Goal: Information Seeking & Learning: Learn about a topic

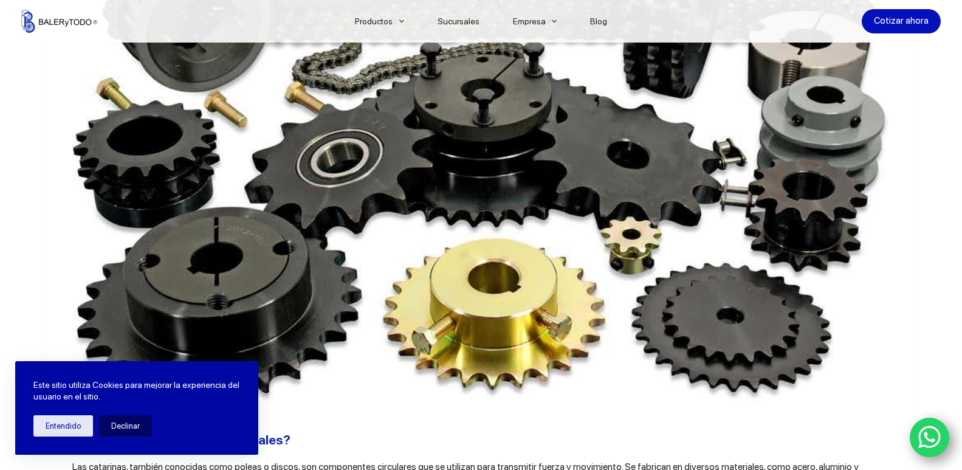
scroll to position [547, 0]
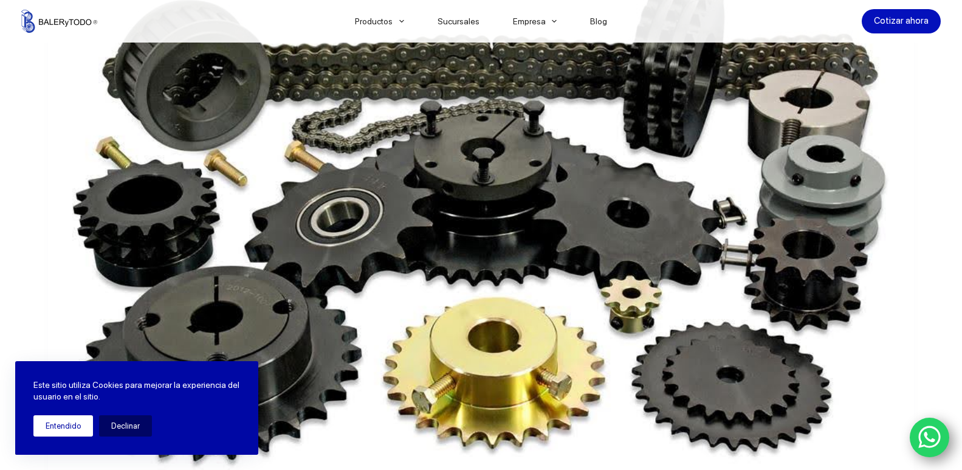
click at [78, 423] on button "Entendido" at bounding box center [63, 425] width 60 height 21
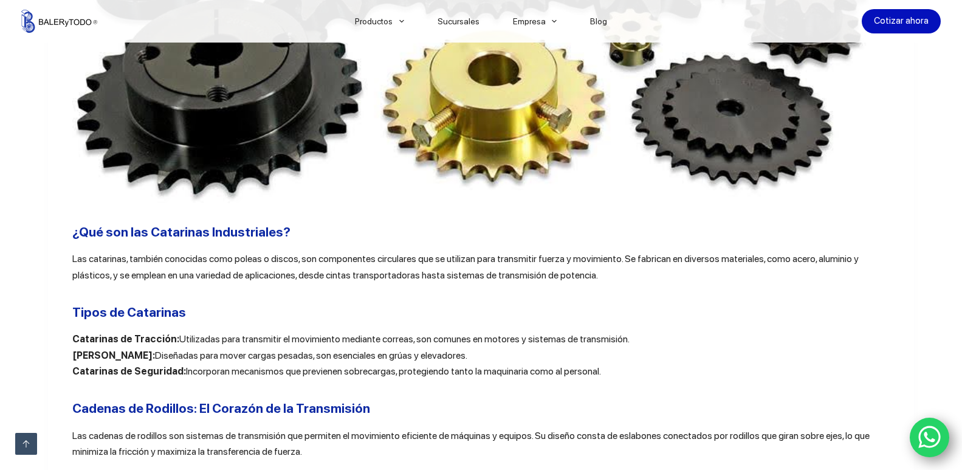
scroll to position [851, 0]
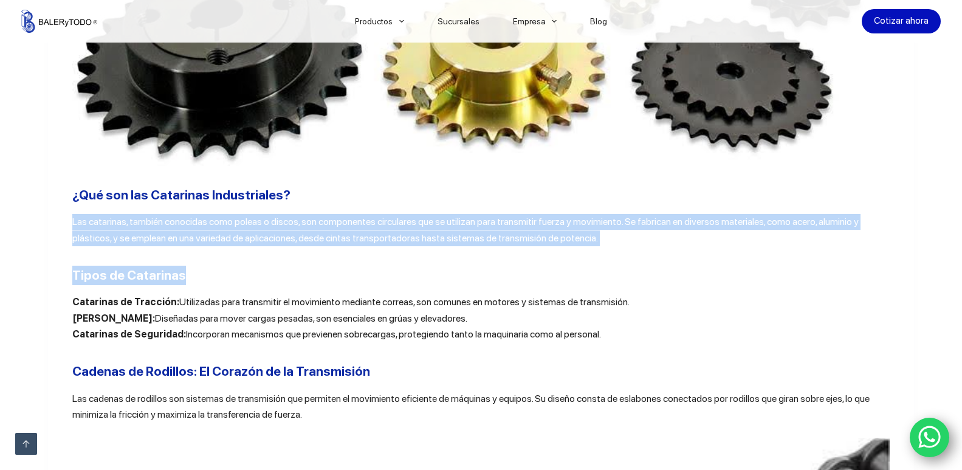
drag, startPoint x: 63, startPoint y: 222, endPoint x: 604, endPoint y: 259, distance: 542.6
copy div "Las catarinas, también conocidas como poleas o discos, son componentes circular…"
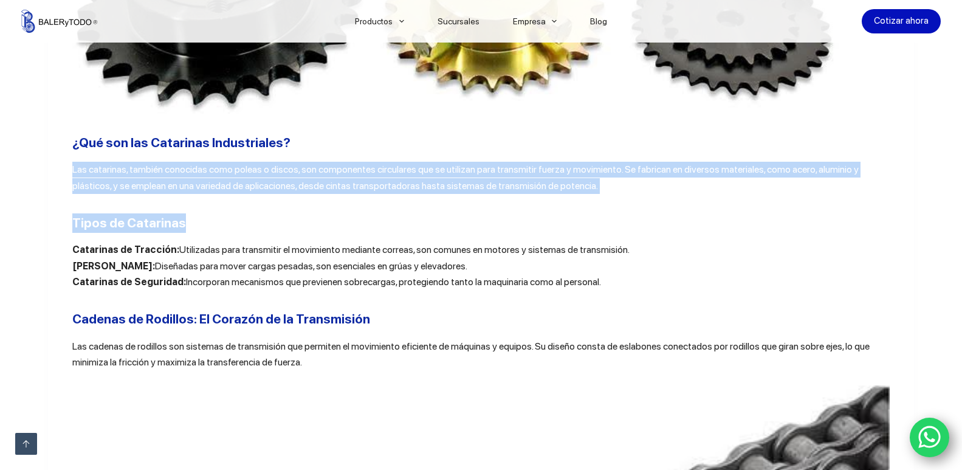
scroll to position [972, 0]
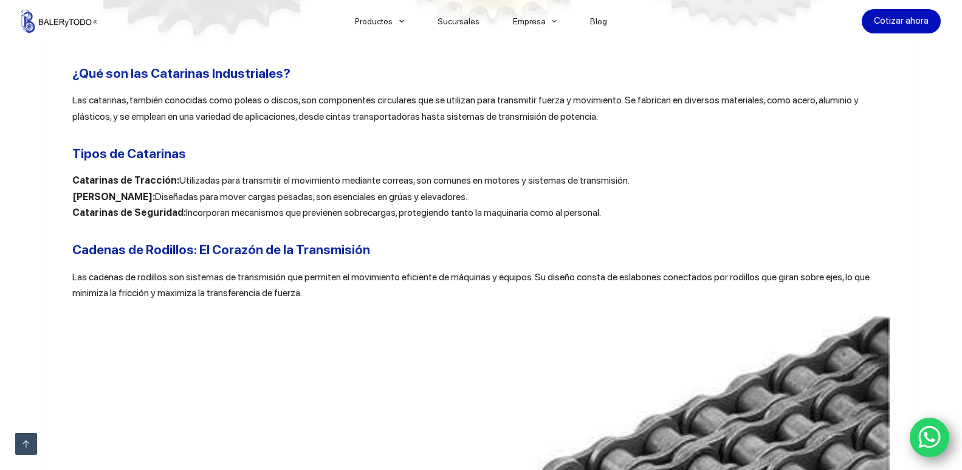
drag, startPoint x: 63, startPoint y: 182, endPoint x: 644, endPoint y: 226, distance: 582.5
copy p "Catarinas de Tracción: Utilizadas para transmitir el movimiento mediante correa…"
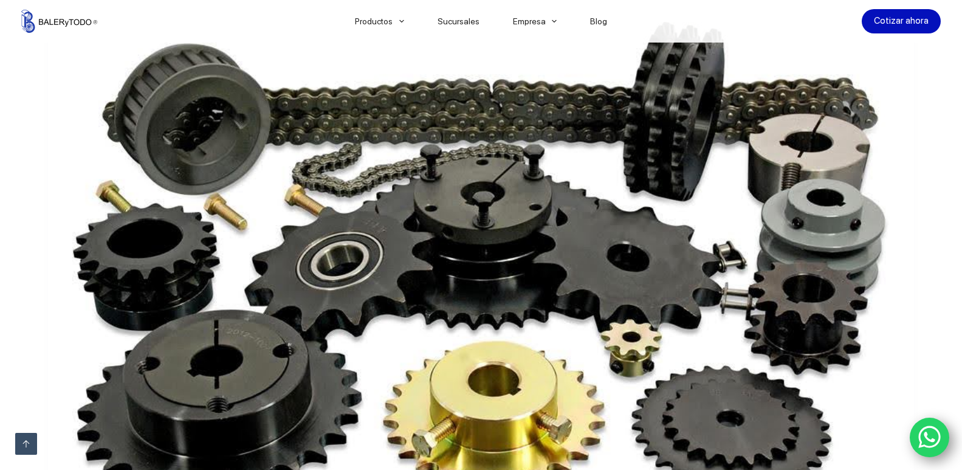
scroll to position [304, 0]
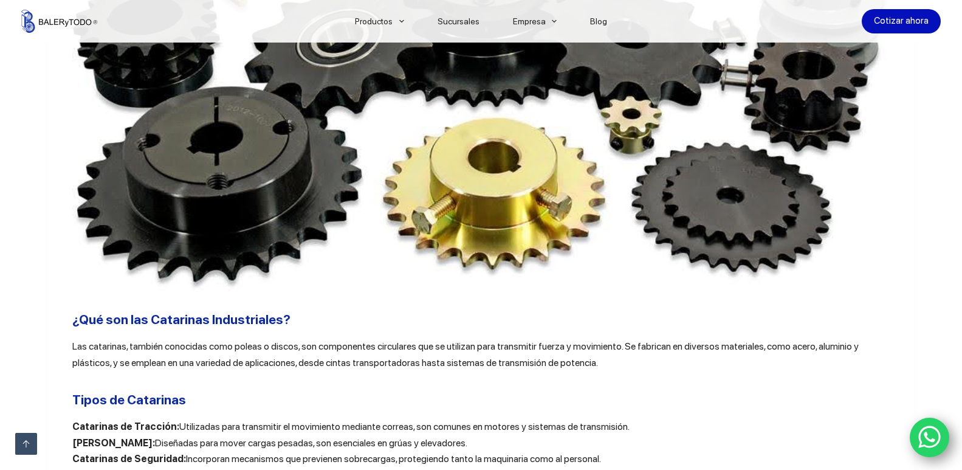
scroll to position [972, 0]
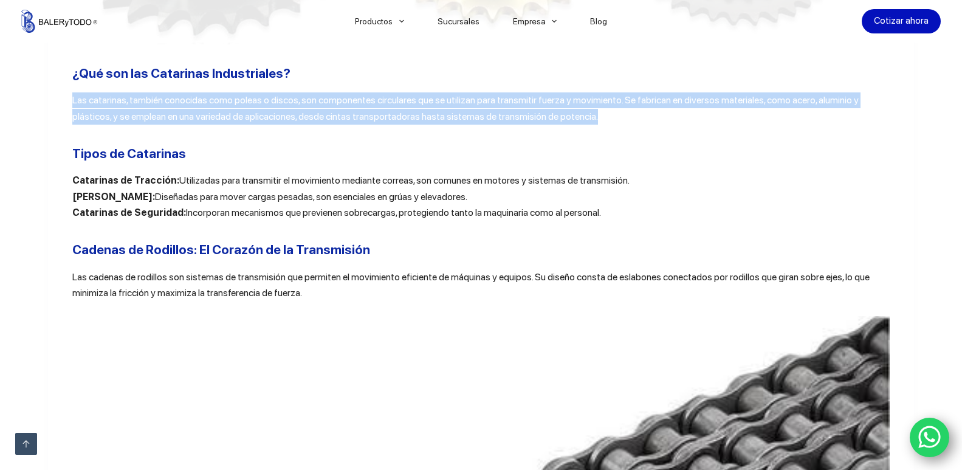
drag, startPoint x: 68, startPoint y: 103, endPoint x: 598, endPoint y: 116, distance: 530.0
click at [598, 116] on p "Las catarinas, también conocidas como poleas o discos, son componentes circular…" at bounding box center [480, 108] width 817 height 32
copy p "Las catarinas, también conocidas como poleas o discos, son componentes circular…"
drag, startPoint x: 67, startPoint y: 185, endPoint x: 628, endPoint y: 181, distance: 560.8
click at [628, 181] on p "Catarinas de Tracción: Utilizadas para transmitir el movimiento mediante correa…" at bounding box center [480, 197] width 817 height 48
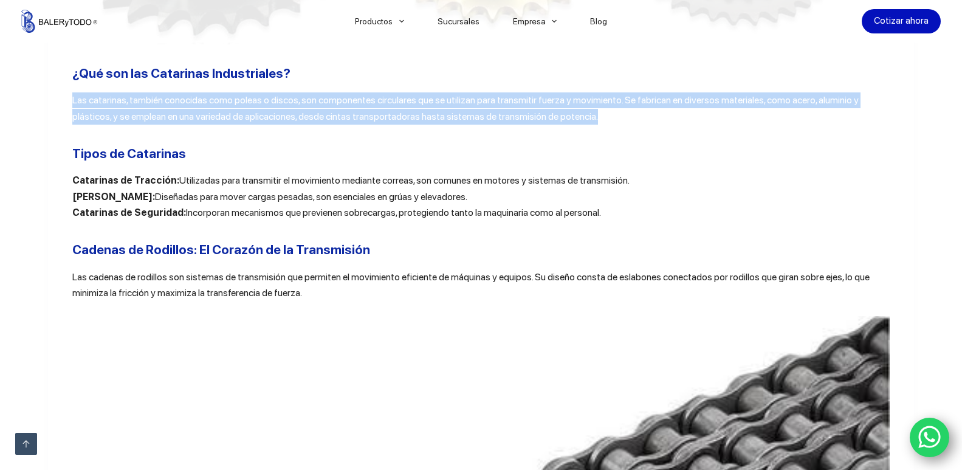
copy p "Catarinas de Tracción: Utilizadas para transmitir el movimiento mediante correa…"
drag, startPoint x: 64, startPoint y: 202, endPoint x: 567, endPoint y: 199, distance: 503.7
copy p "Catarinas de Arrastre: Diseñadas para mover cargas pesadas, son esenciales en g…"
drag, startPoint x: 47, startPoint y: 214, endPoint x: 593, endPoint y: 218, distance: 546.2
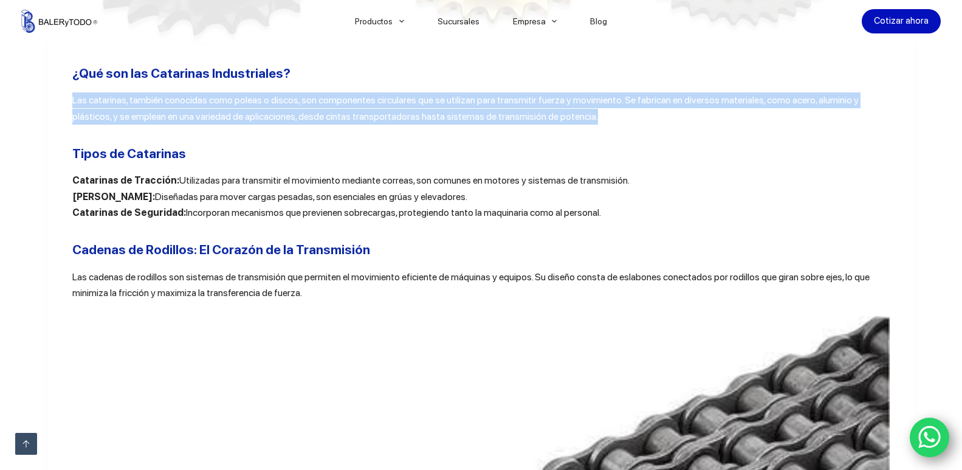
copy p "Catarinas de Seguridad: Incorporan mecanismos que previenen sobrecargas, proteg…"
